Goal: Register for event/course

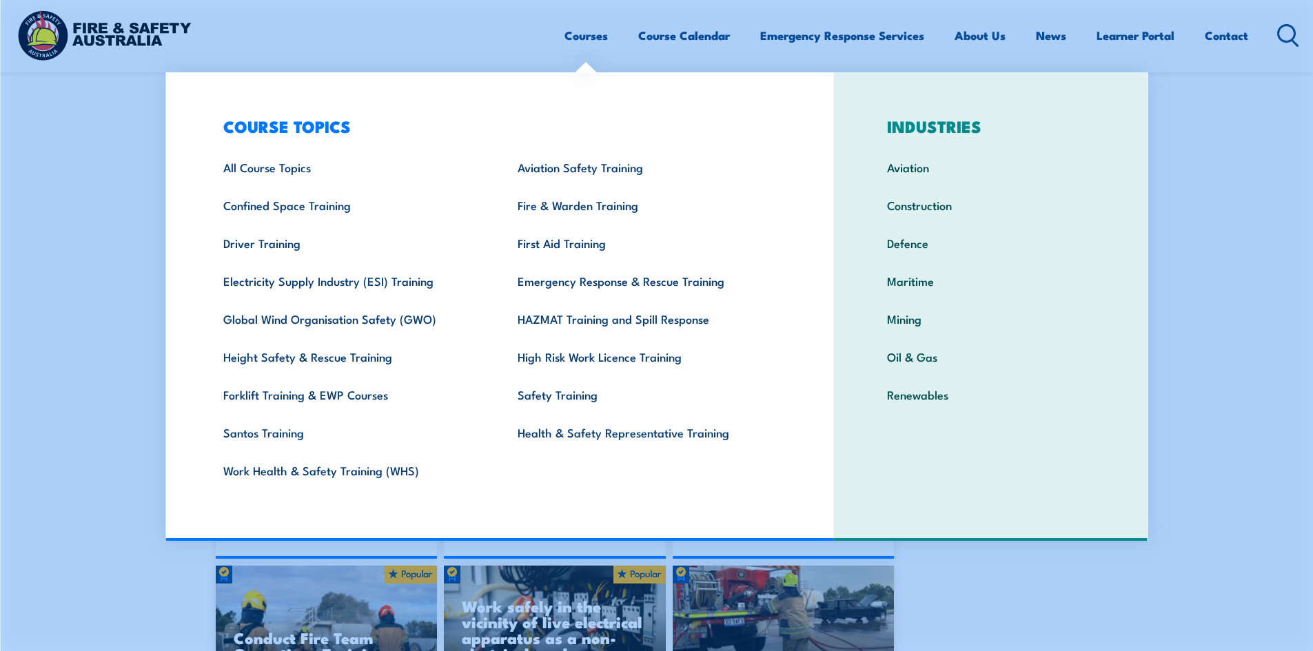
scroll to position [1723, 0]
click at [571, 203] on link "Fire & Warden Training" at bounding box center [643, 205] width 294 height 38
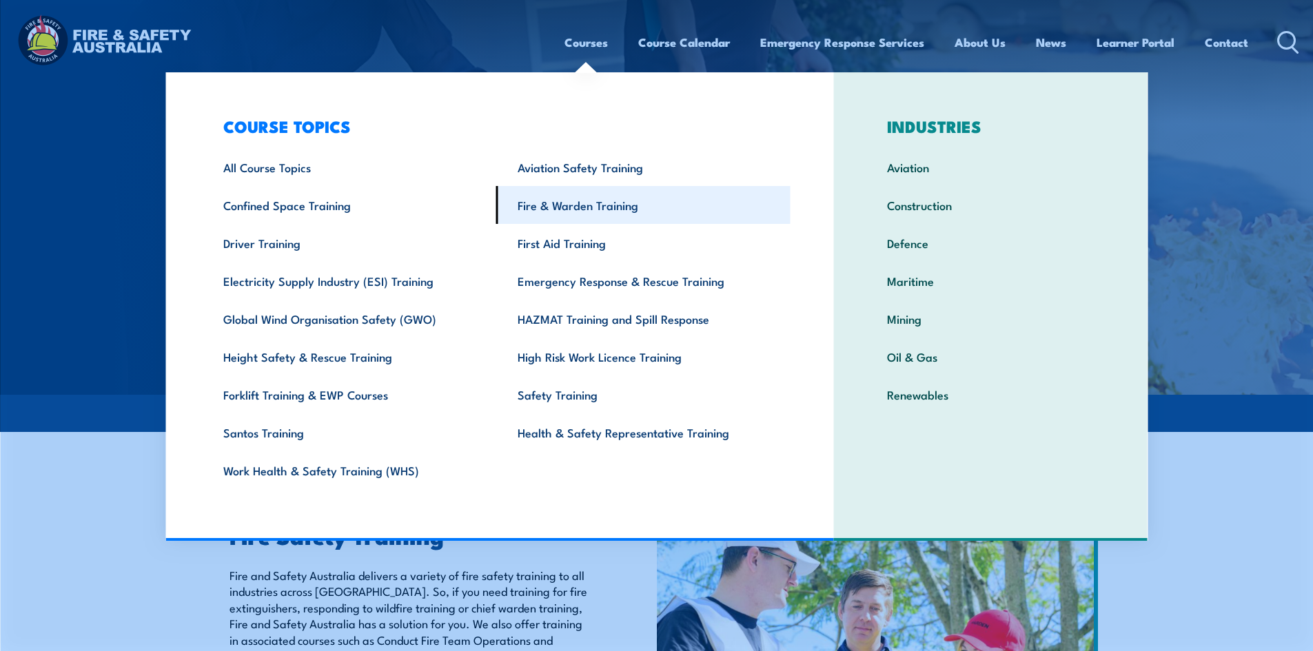
click at [595, 200] on link "Fire & Warden Training" at bounding box center [643, 205] width 294 height 38
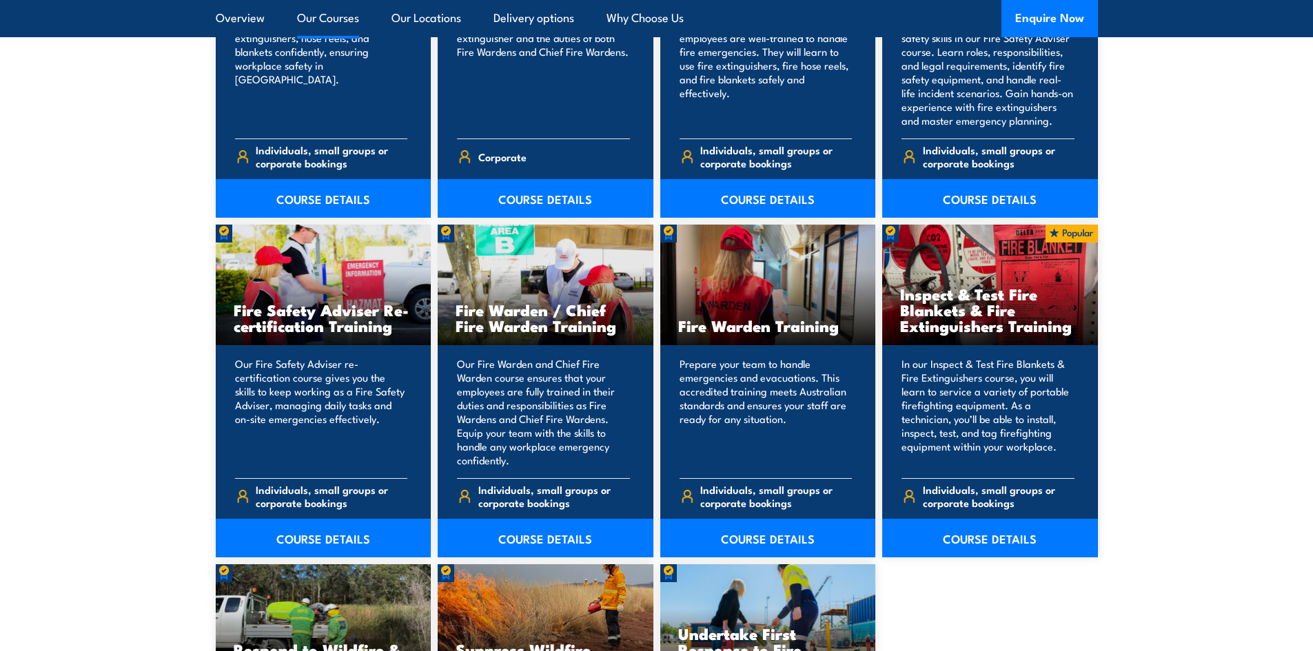
scroll to position [1723, 0]
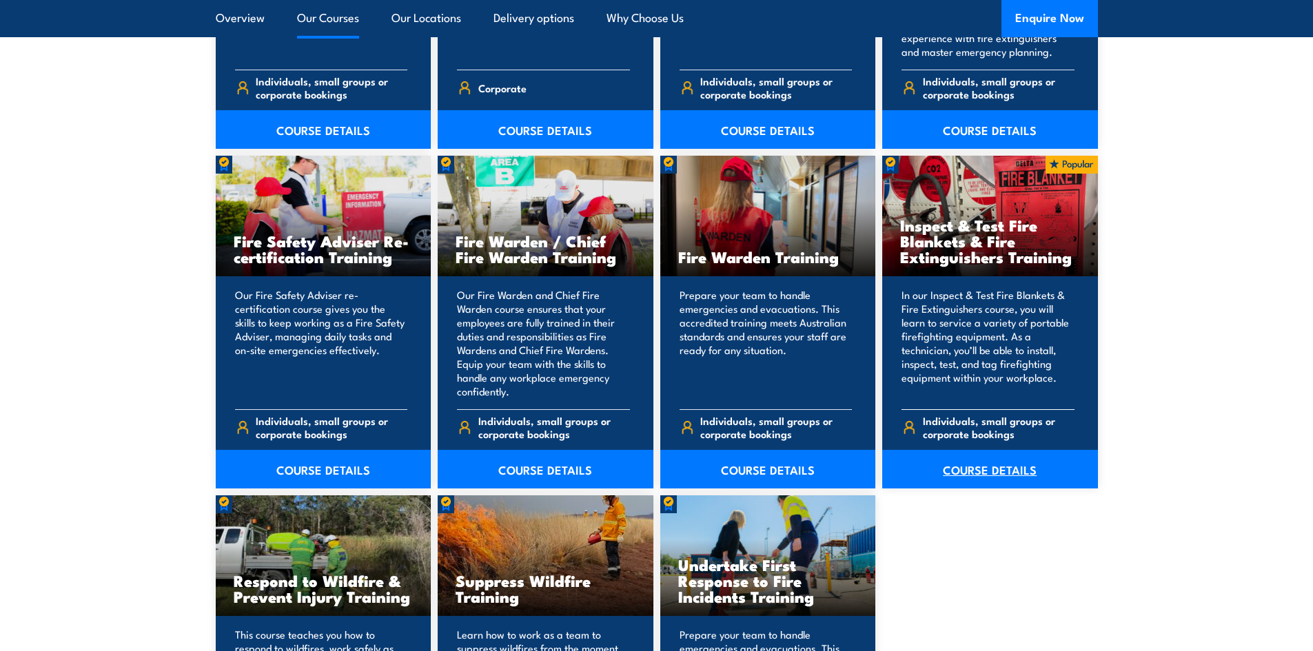
click at [993, 467] on link "COURSE DETAILS" at bounding box center [990, 469] width 216 height 39
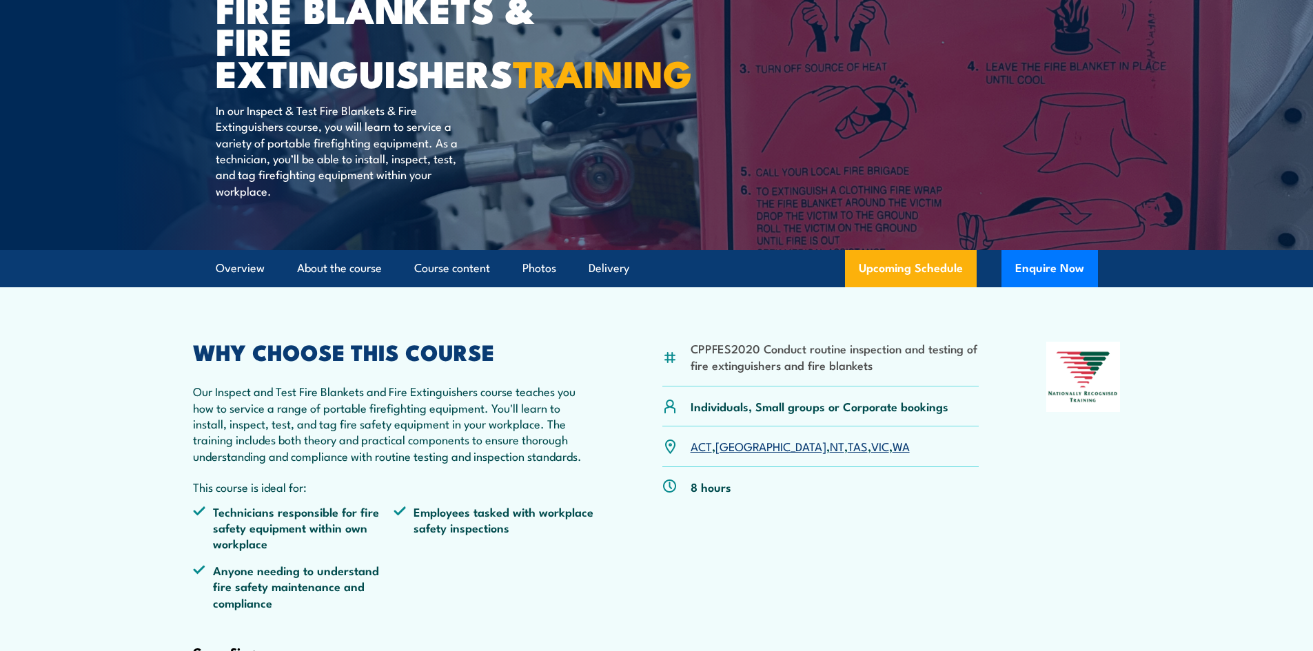
scroll to position [207, 0]
